Goal: Complete application form: Complete application form

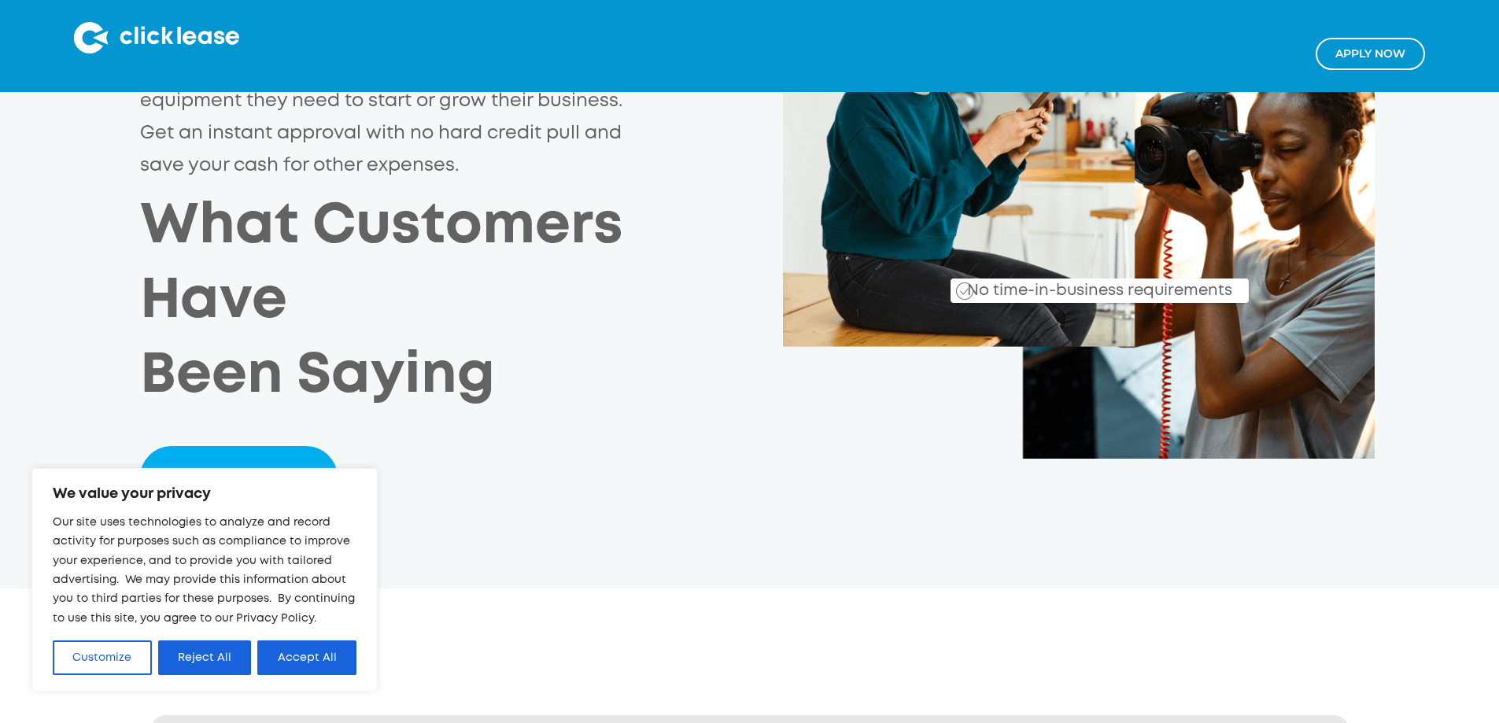
scroll to position [236, 0]
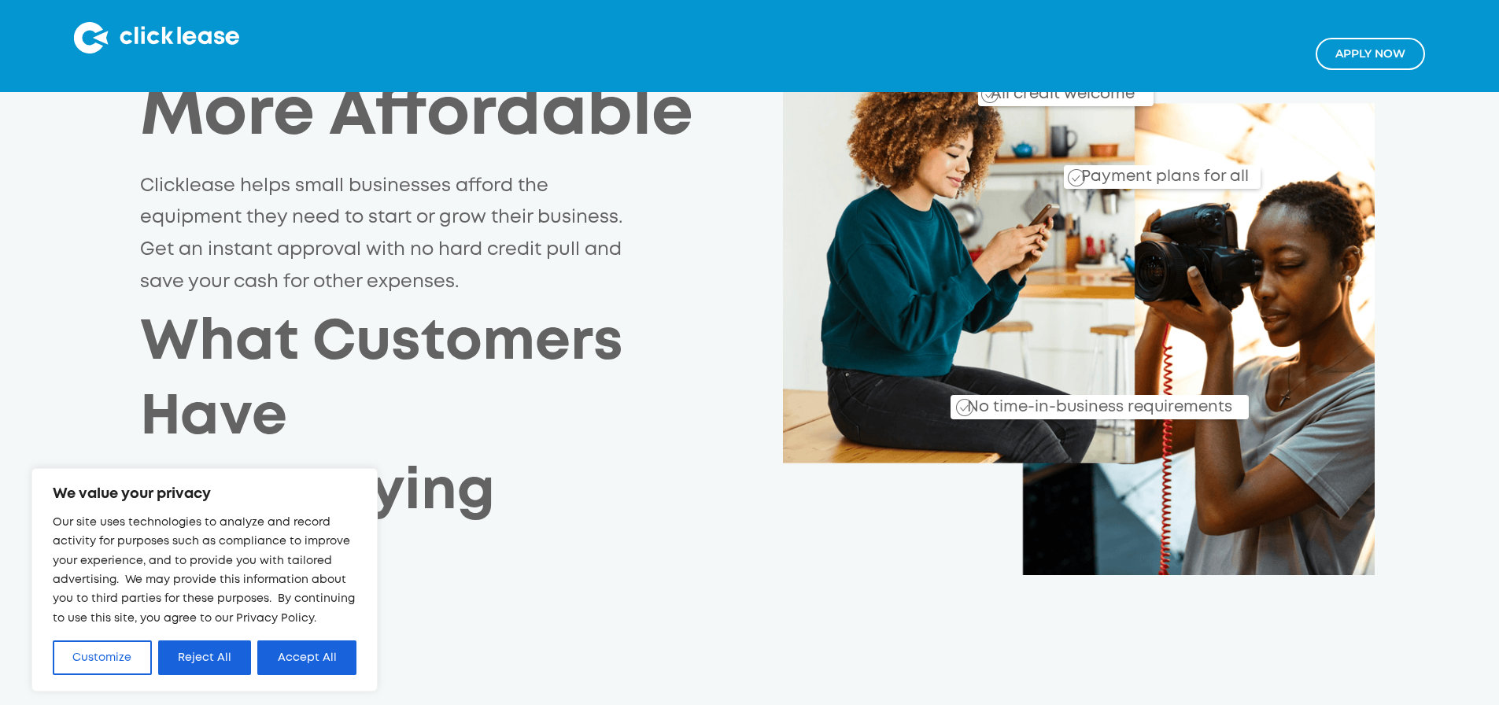
click at [1347, 58] on link "Apply NOw" at bounding box center [1370, 54] width 109 height 32
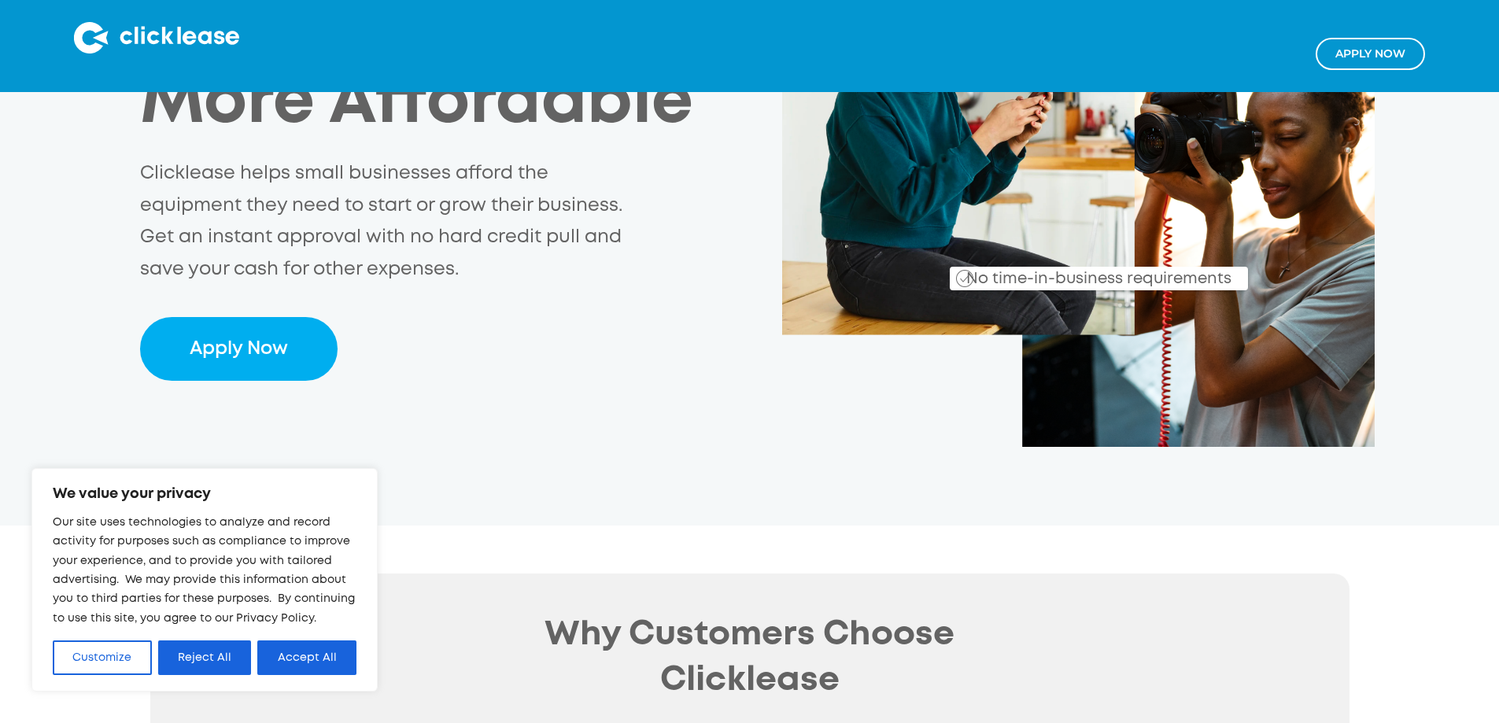
scroll to position [315, 0]
click at [120, 652] on button "Customize" at bounding box center [102, 658] width 99 height 35
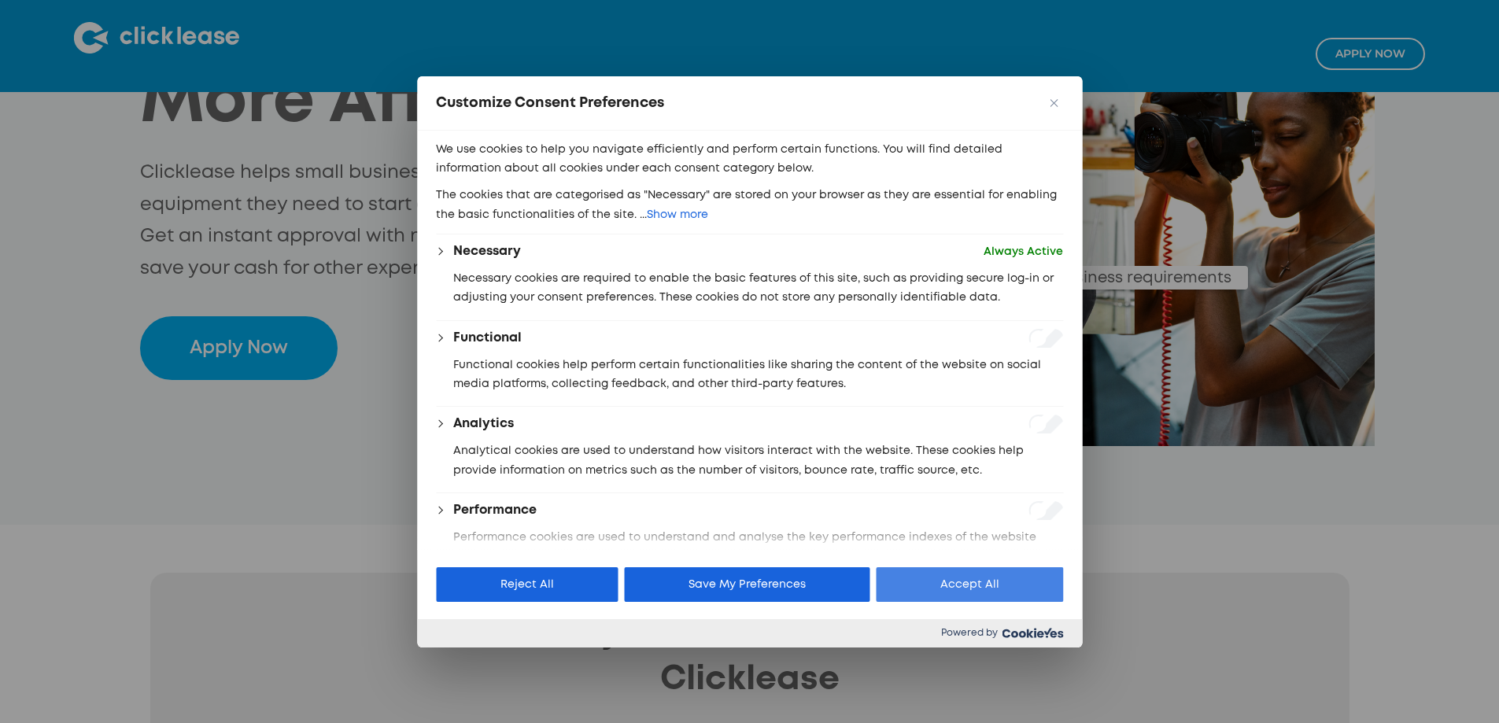
scroll to position [394, 0]
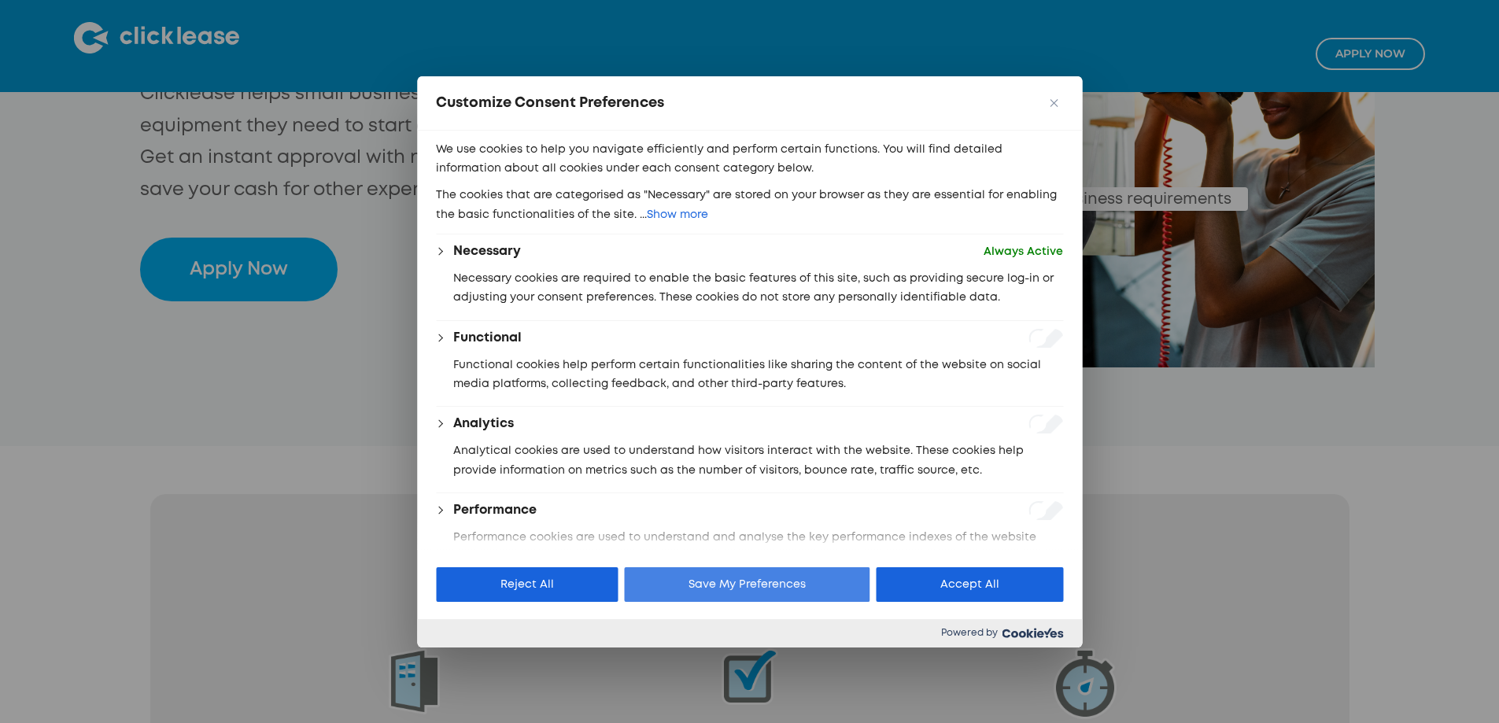
click at [793, 577] on button "Save My Preferences" at bounding box center [747, 584] width 246 height 35
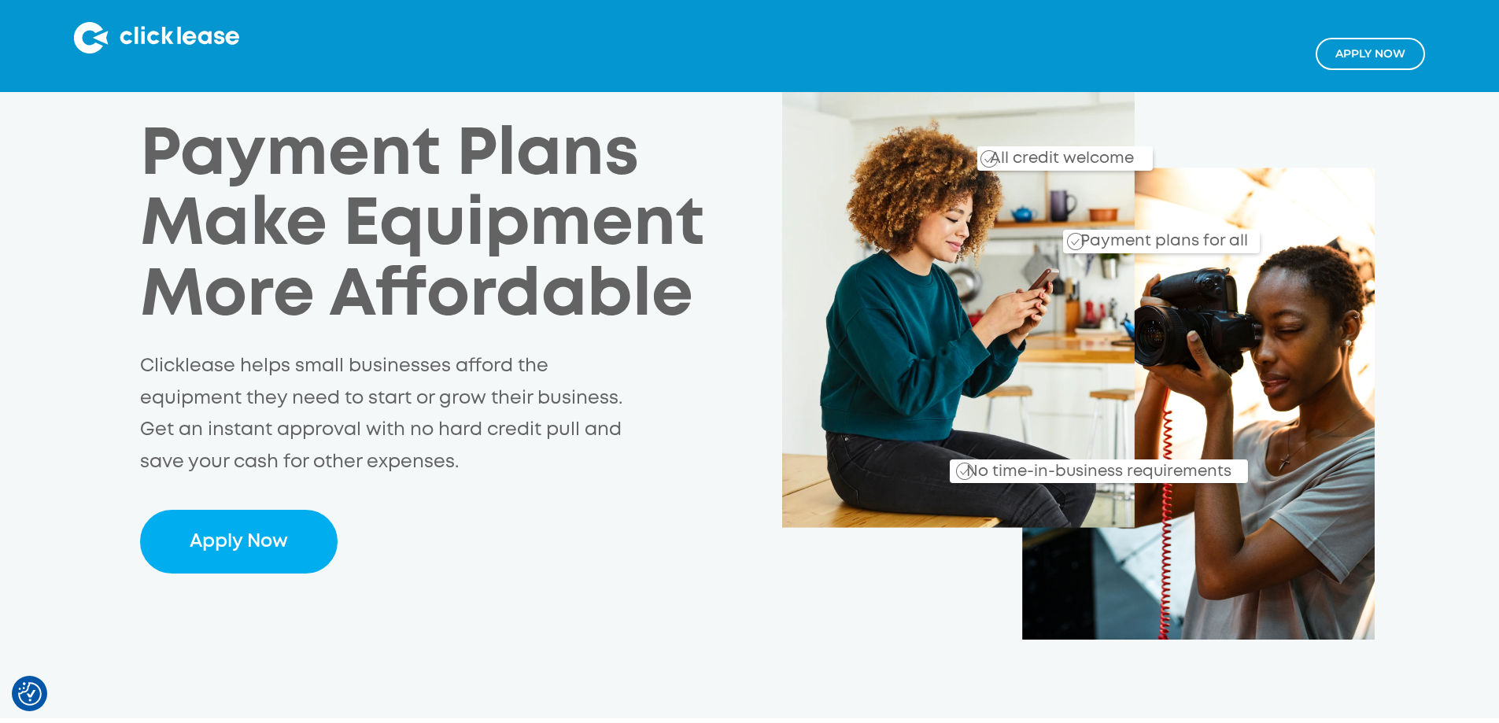
scroll to position [0, 0]
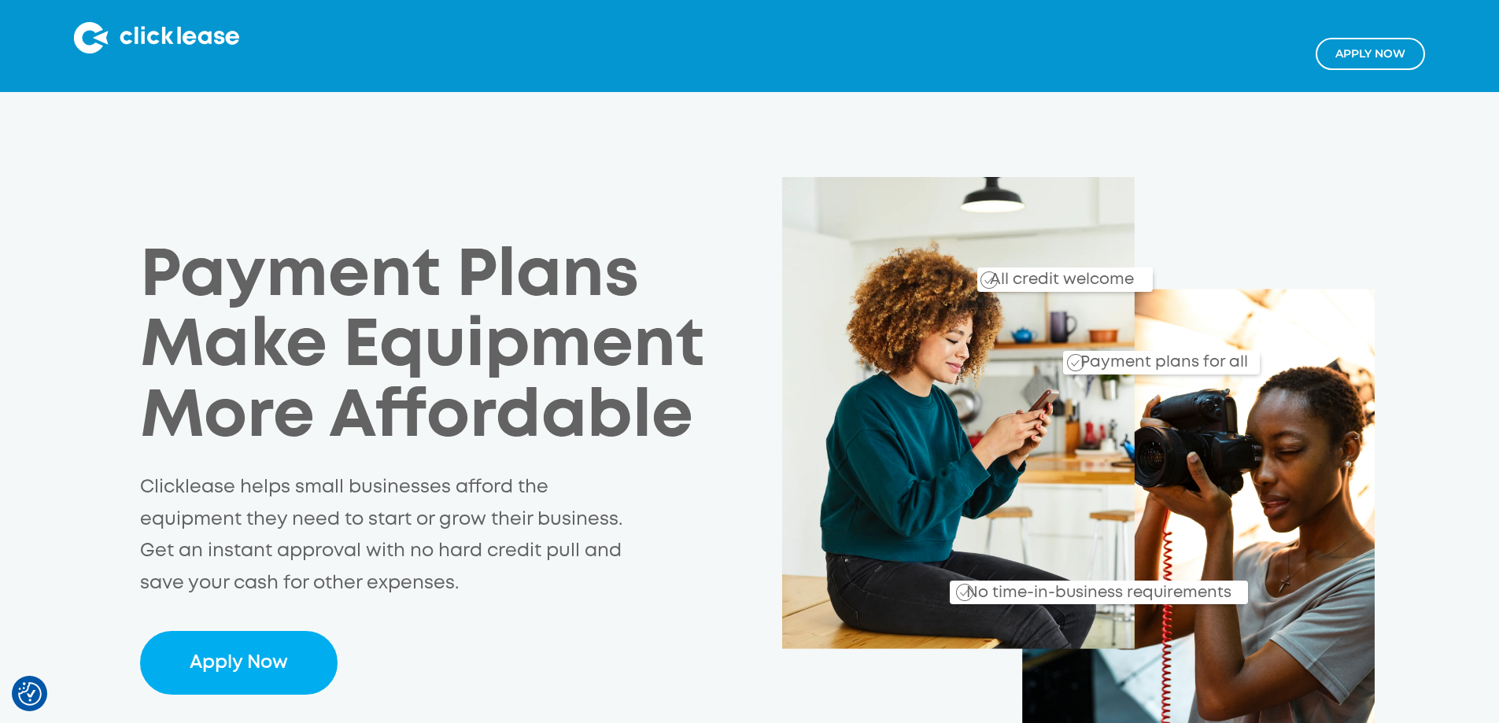
click at [1344, 46] on link "Apply NOw" at bounding box center [1370, 54] width 109 height 32
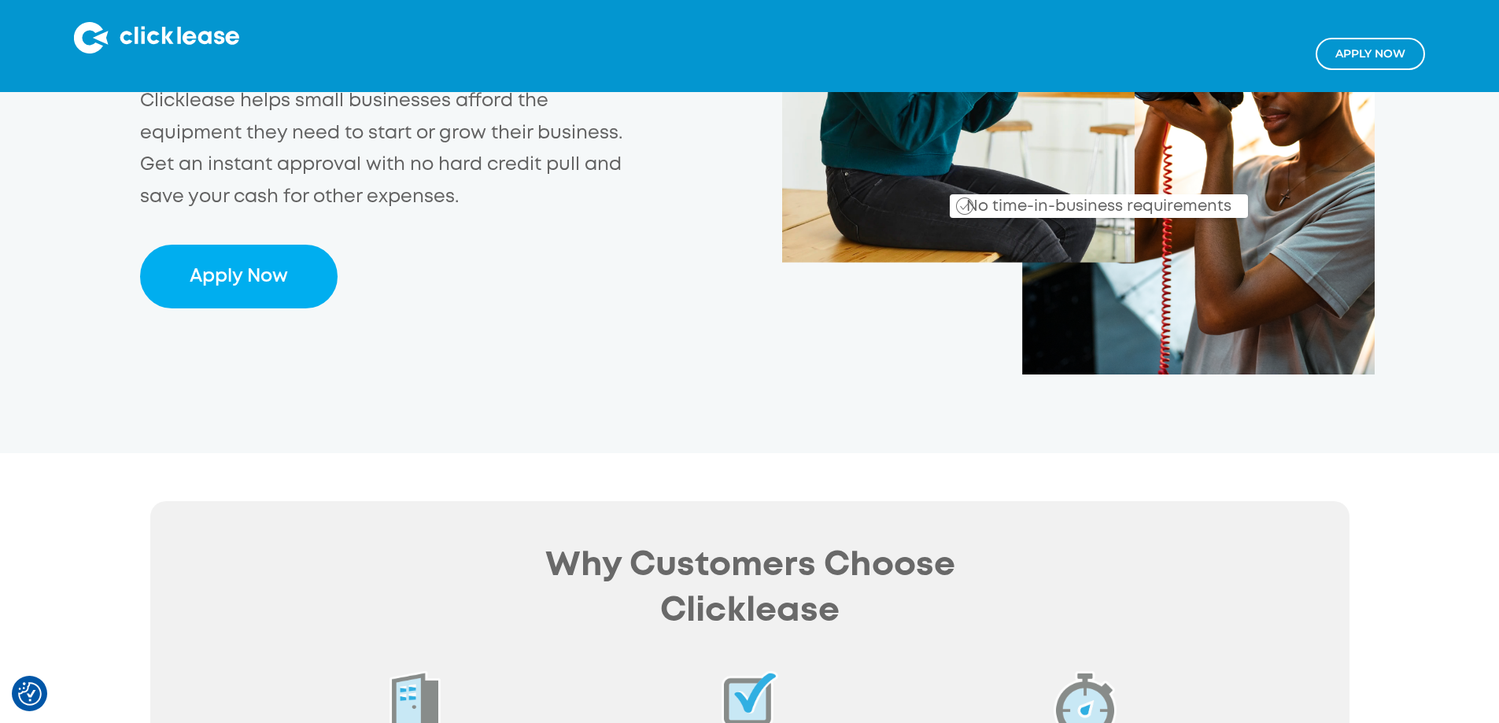
scroll to position [394, 0]
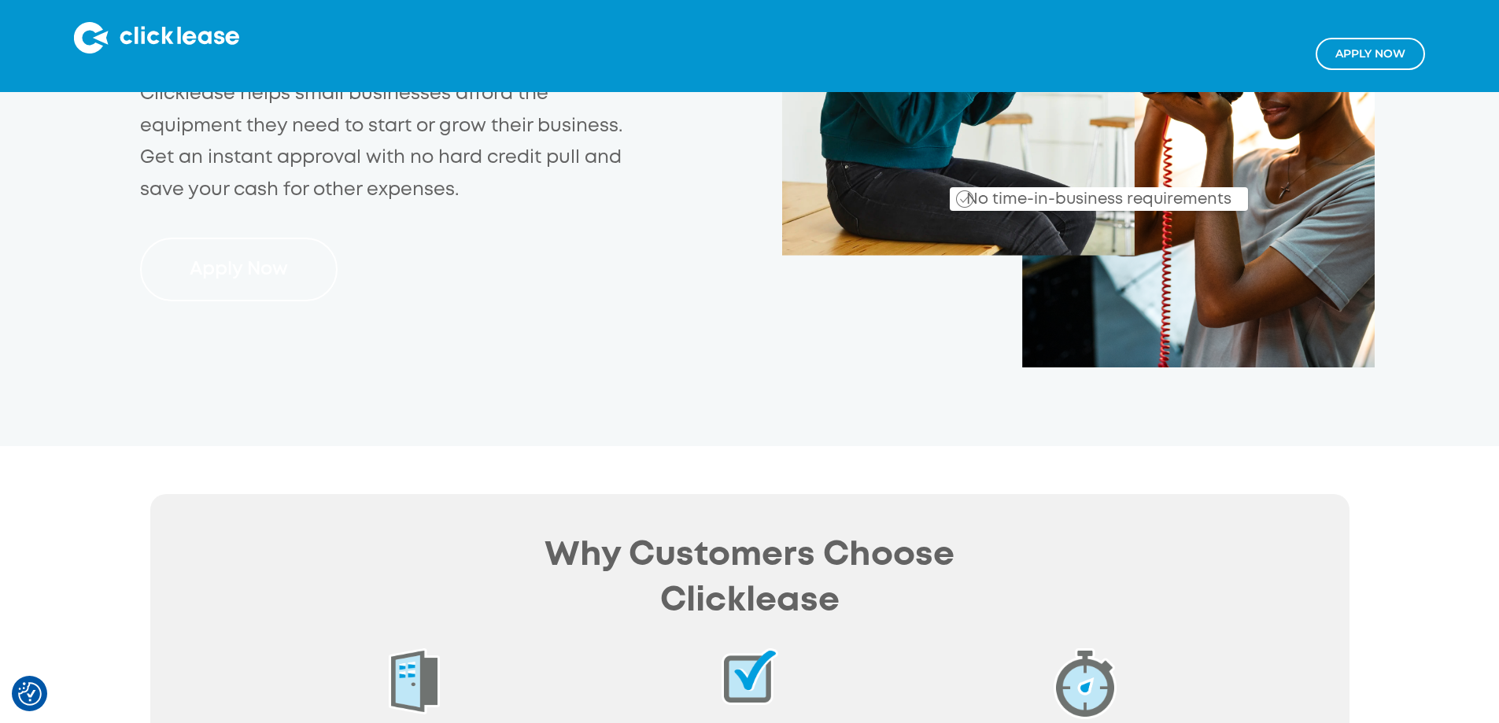
click at [237, 238] on link "Apply Now" at bounding box center [239, 270] width 198 height 64
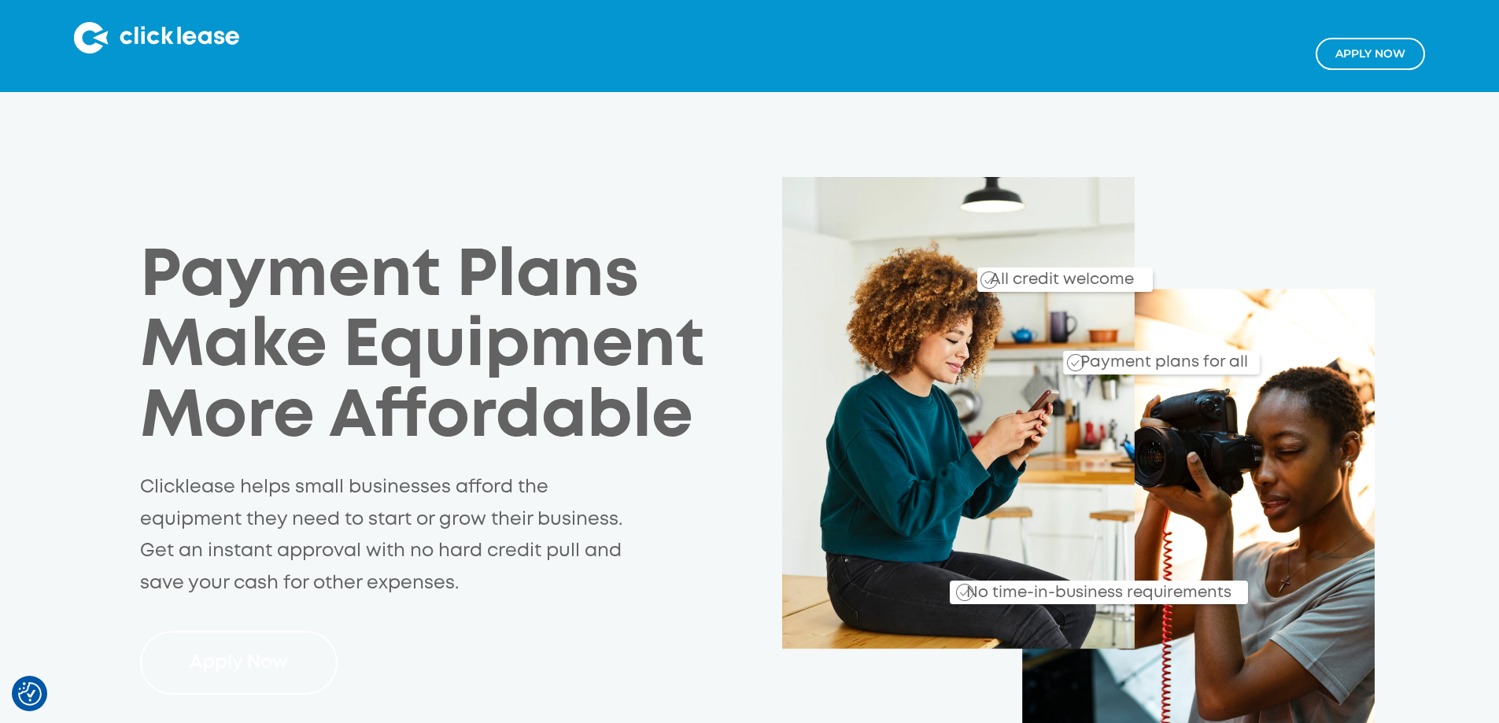
click at [189, 631] on link "Apply Now" at bounding box center [239, 663] width 198 height 64
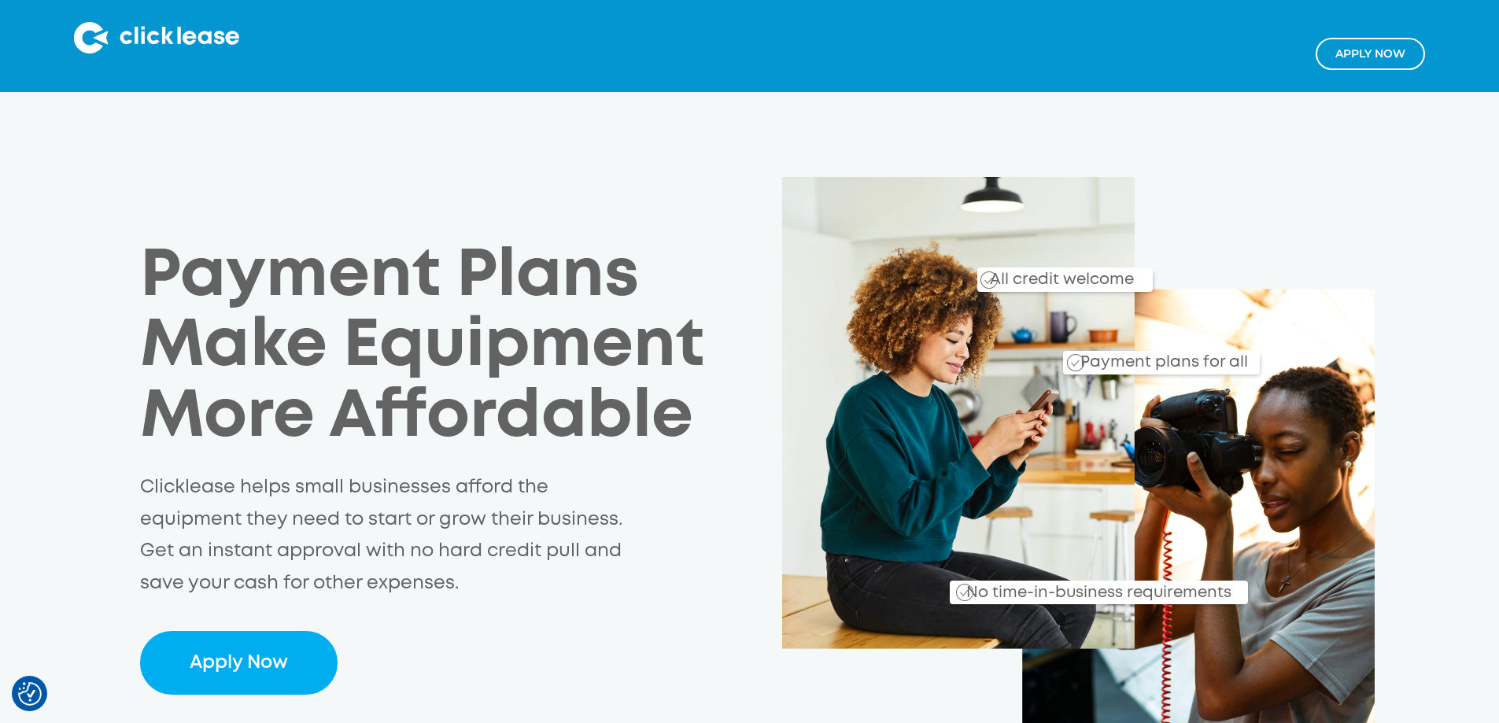
click at [1386, 48] on link "Apply NOw" at bounding box center [1370, 54] width 109 height 32
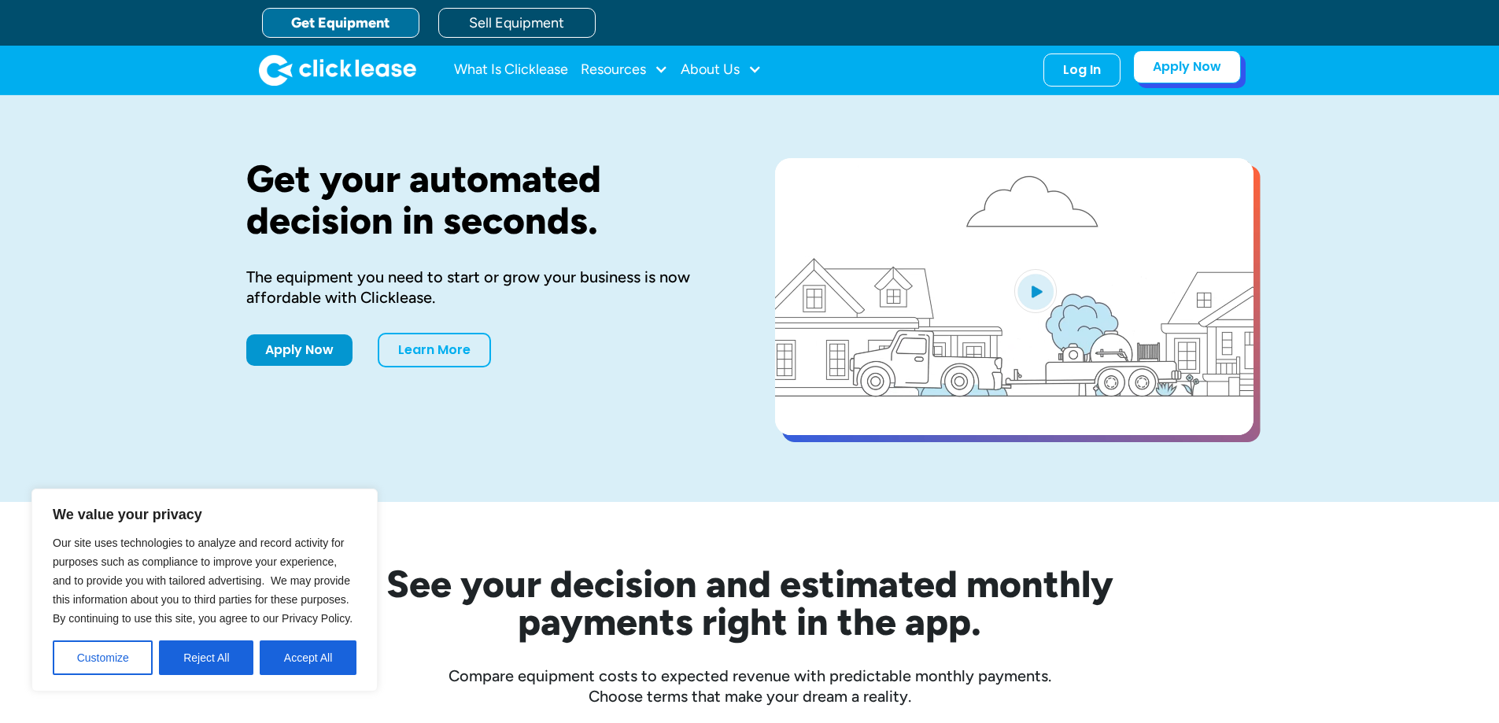
click at [1183, 83] on link "Apply Now" at bounding box center [1187, 66] width 108 height 33
